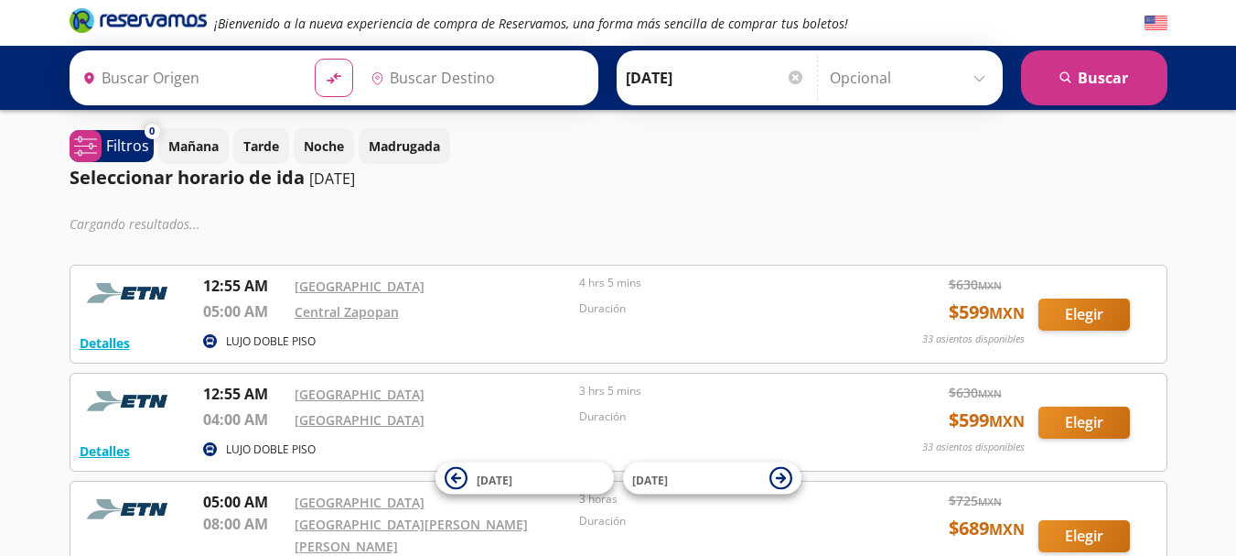
type input "[GEOGRAPHIC_DATA], [GEOGRAPHIC_DATA]"
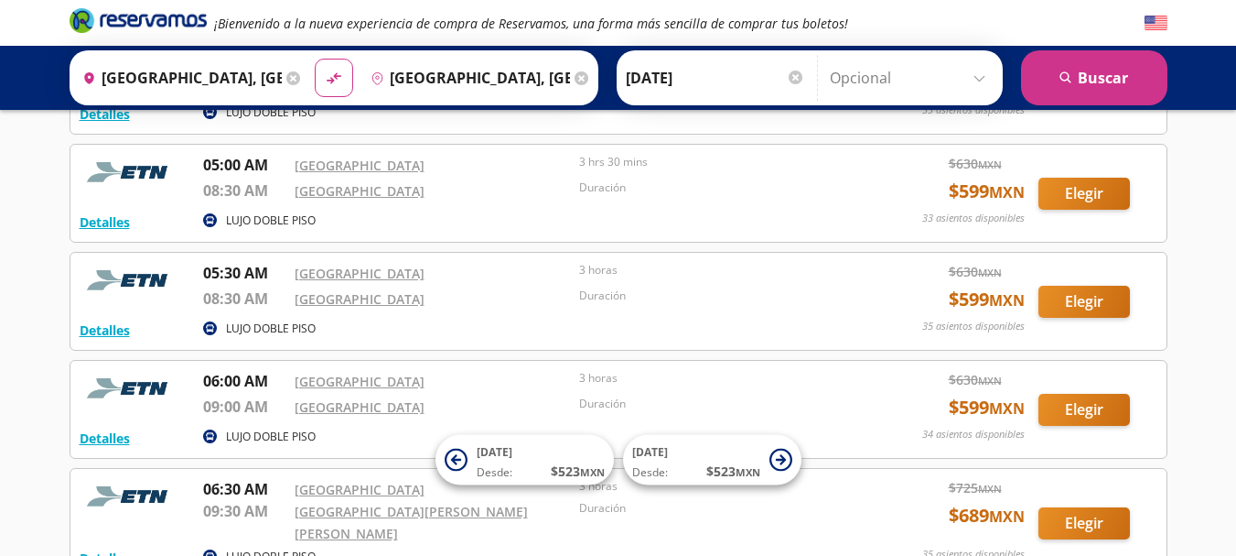
scroll to position [458, 0]
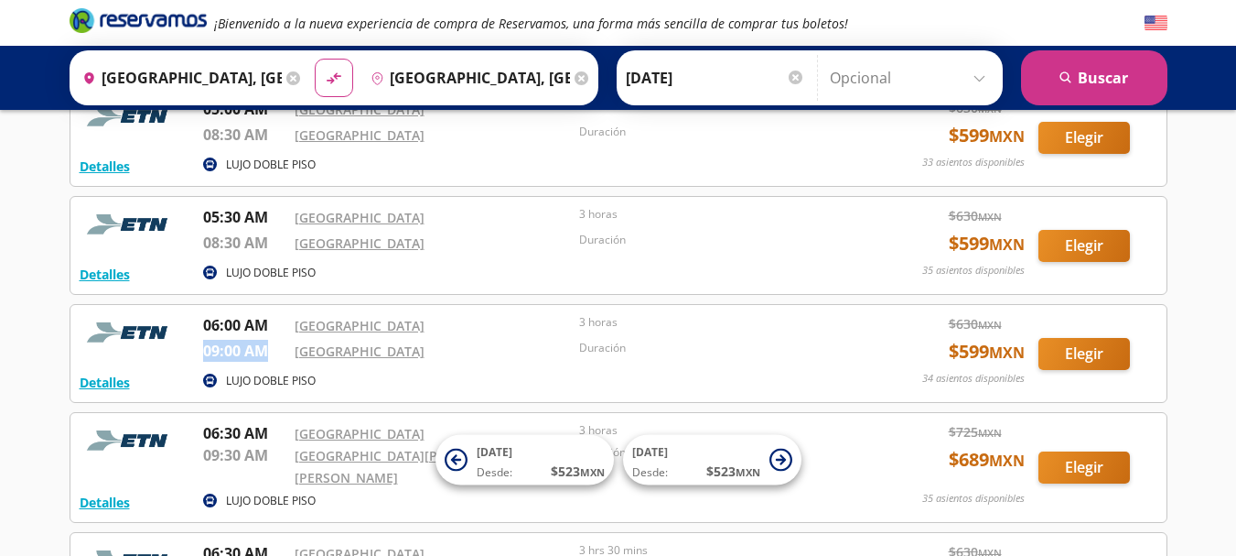
drag, startPoint x: 204, startPoint y: 339, endPoint x: 268, endPoint y: 332, distance: 64.4
click at [268, 340] on p "09:00 AM" at bounding box center [244, 351] width 82 height 22
copy p "09:00 AM"
click at [135, 13] on icon "Brand Logo" at bounding box center [138, 19] width 137 height 27
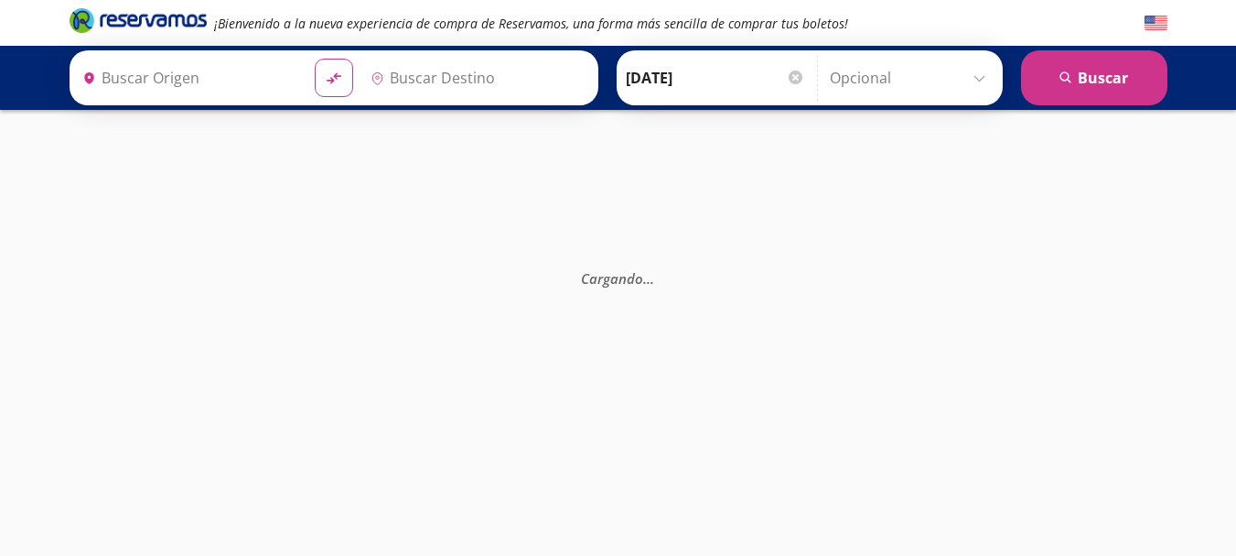
type input "[GEOGRAPHIC_DATA], [GEOGRAPHIC_DATA]"
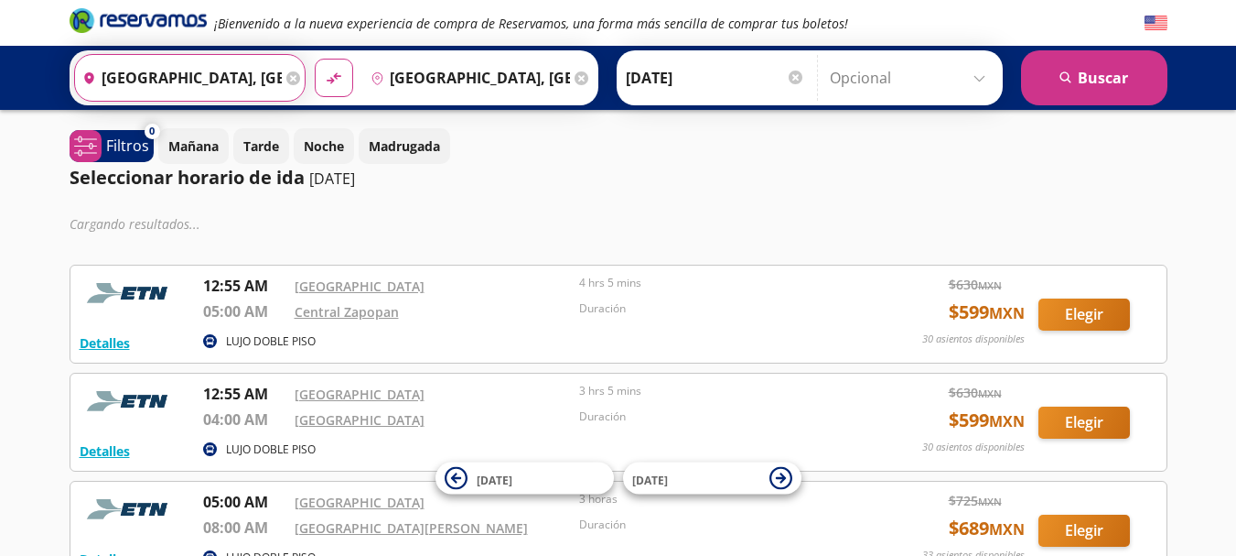
click at [243, 75] on input "[GEOGRAPHIC_DATA], [GEOGRAPHIC_DATA]" at bounding box center [178, 78] width 207 height 46
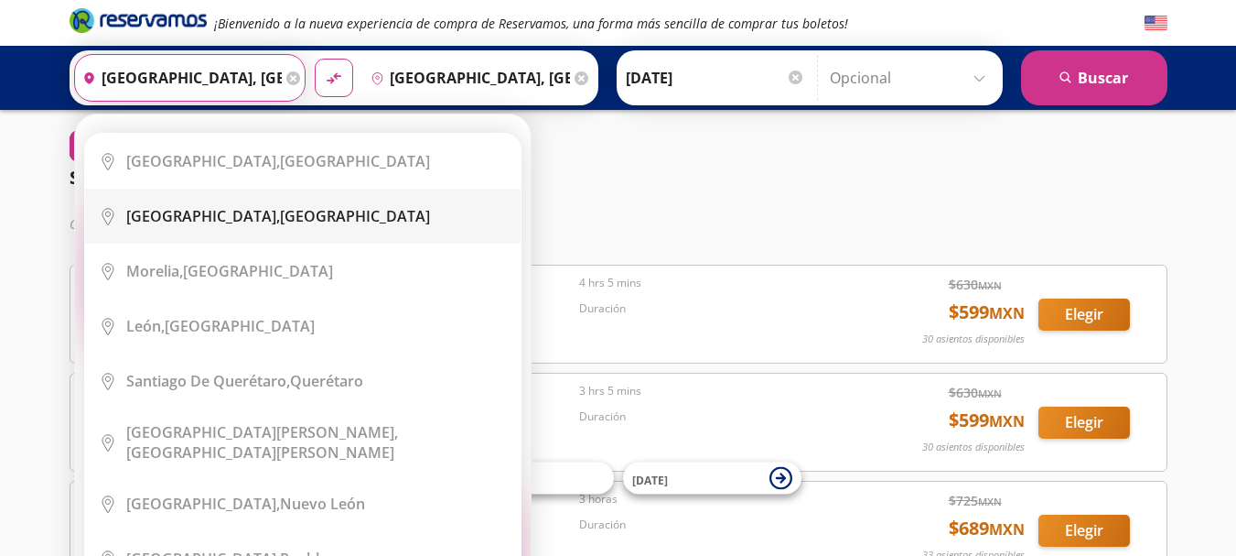
click at [249, 204] on li "City Icon Guadalajara, Jalisco" at bounding box center [303, 216] width 436 height 55
type input "[GEOGRAPHIC_DATA], [GEOGRAPHIC_DATA]"
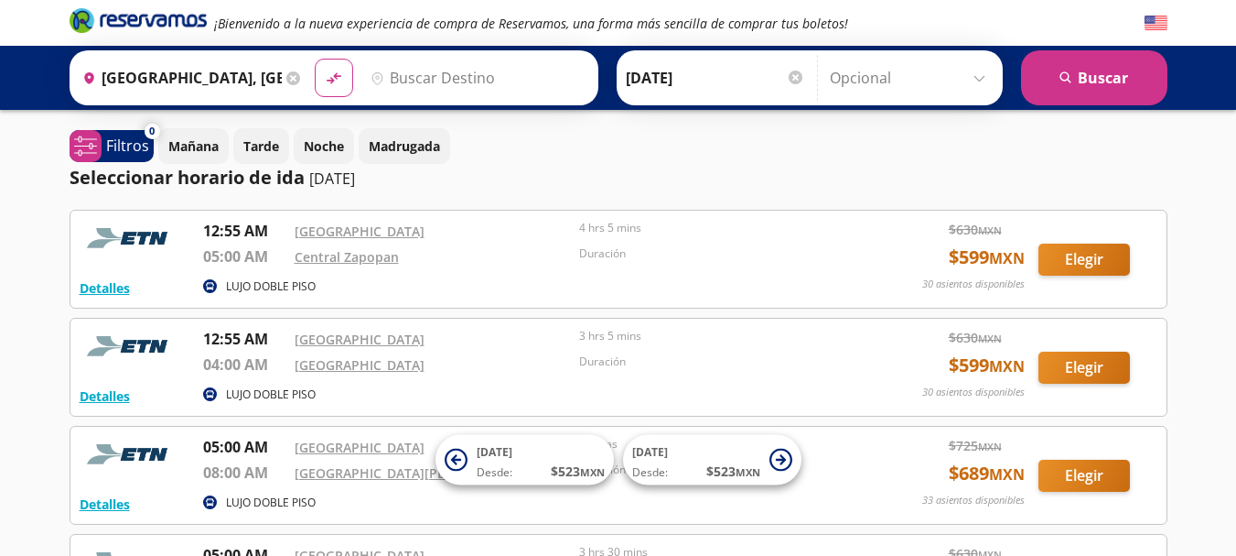
click at [425, 74] on input "Destino" at bounding box center [475, 78] width 225 height 46
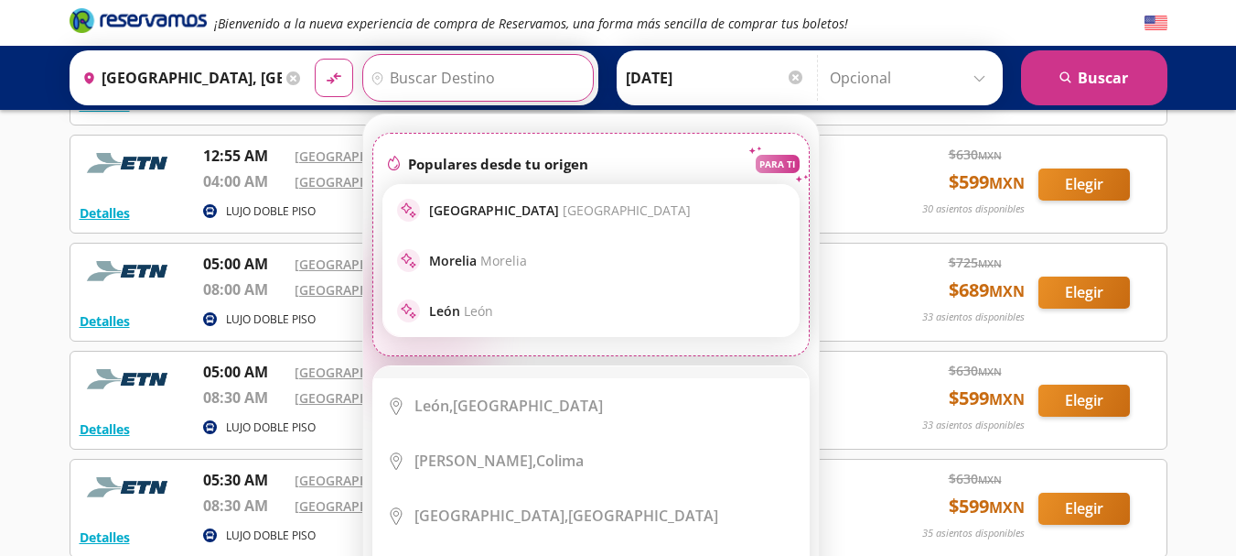
scroll to position [275, 0]
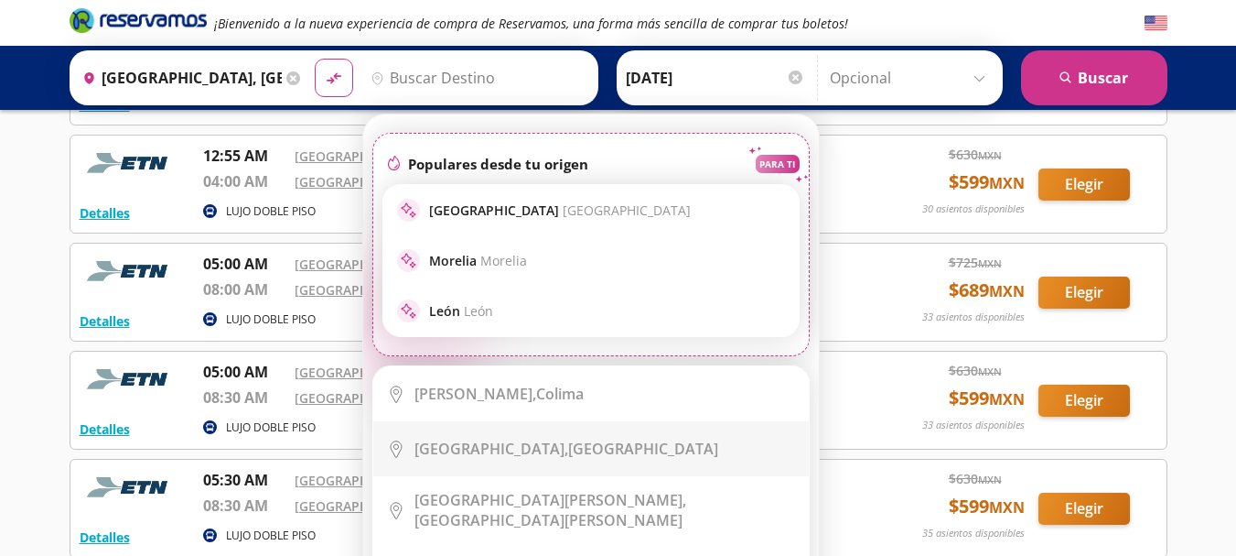
click at [541, 437] on li "City Icon Aguascalientes, Aguascalientes" at bounding box center [591, 448] width 436 height 55
type input "[GEOGRAPHIC_DATA], [GEOGRAPHIC_DATA]"
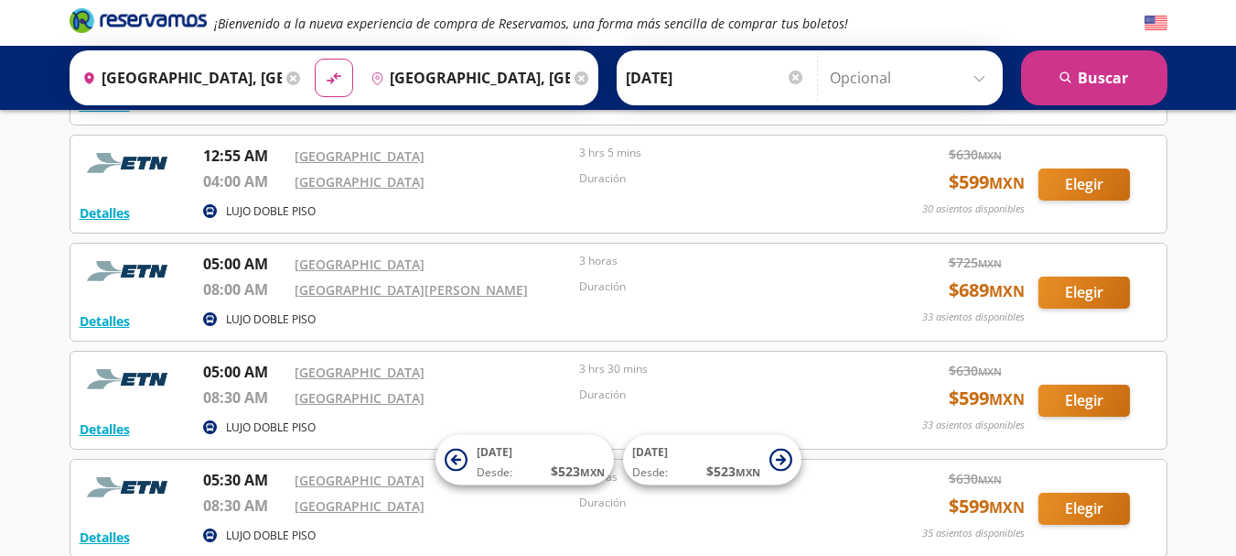
click at [791, 75] on div at bounding box center [796, 77] width 14 height 14
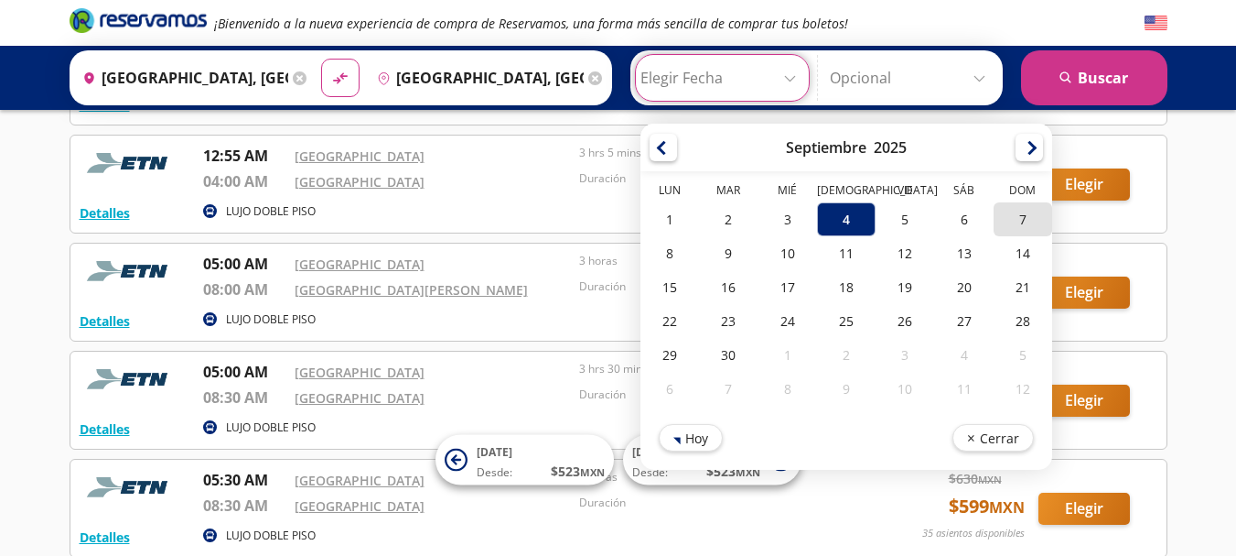
click at [1005, 219] on div "7" at bounding box center [1022, 219] width 59 height 34
type input "07-Sep-25"
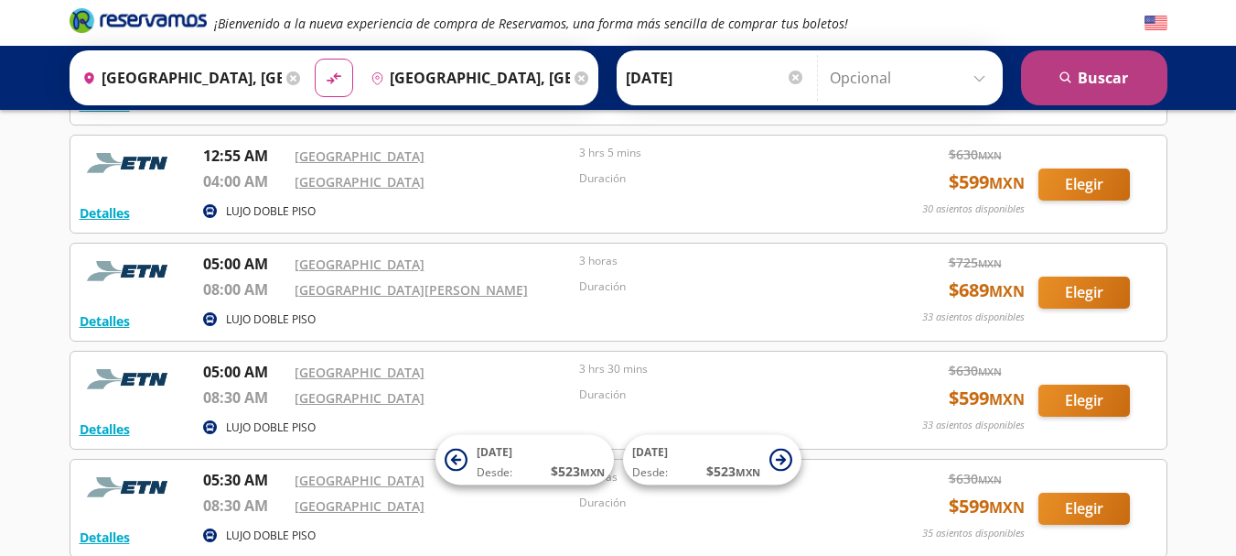
click at [1105, 87] on button "search Buscar" at bounding box center [1094, 77] width 146 height 55
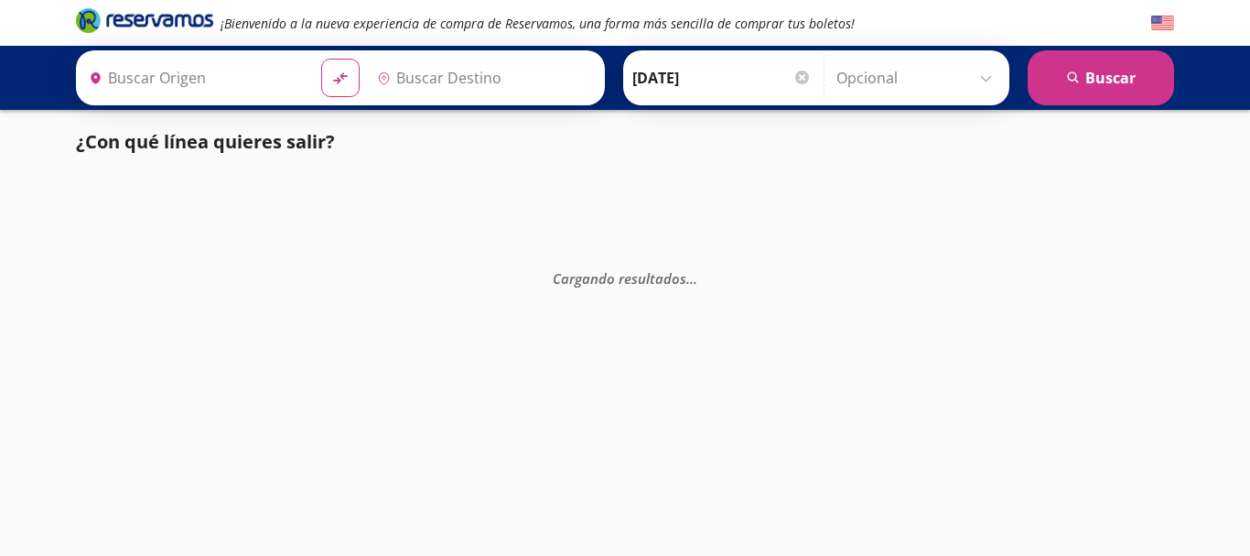
type input "[GEOGRAPHIC_DATA], [GEOGRAPHIC_DATA]"
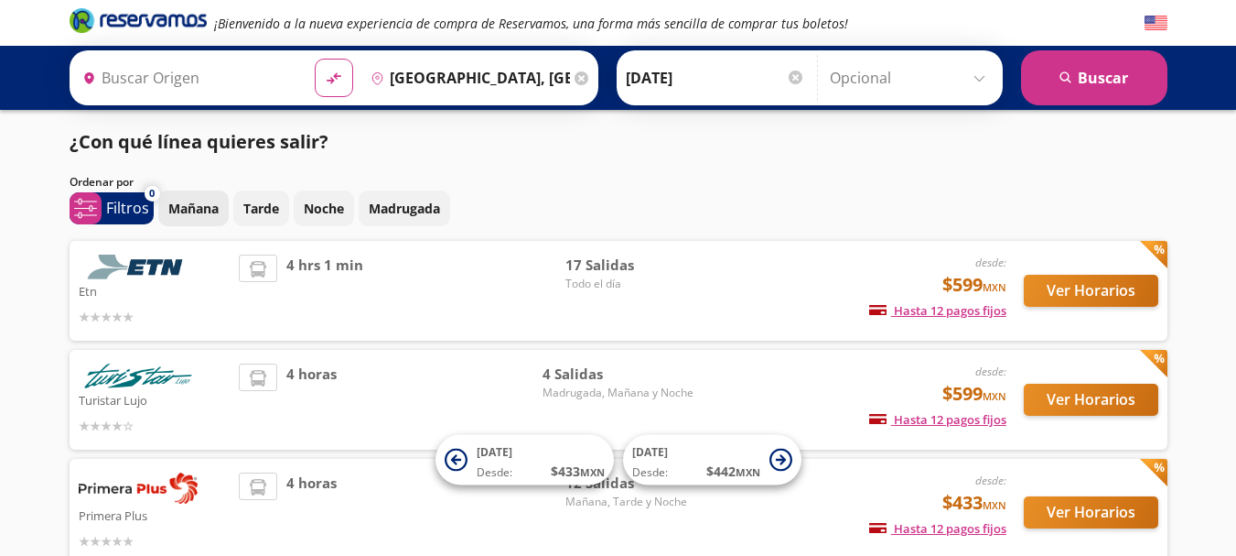
click at [192, 203] on p "Mañana" at bounding box center [193, 208] width 50 height 19
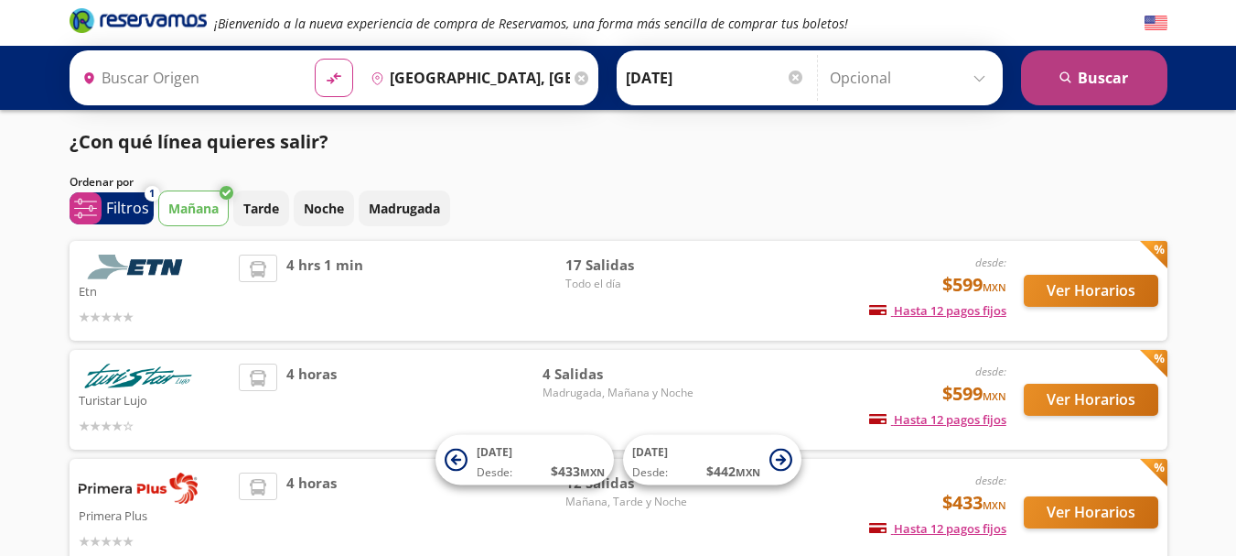
click at [1109, 81] on button "search Buscar" at bounding box center [1094, 77] width 146 height 55
